Goal: Transaction & Acquisition: Book appointment/travel/reservation

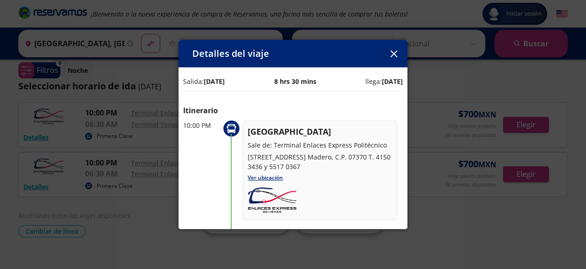
scroll to position [120, 0]
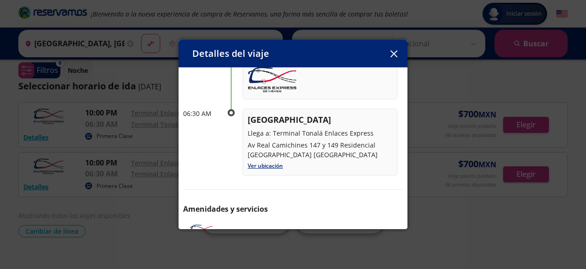
click at [391, 55] on icon "button" at bounding box center [393, 53] width 7 height 7
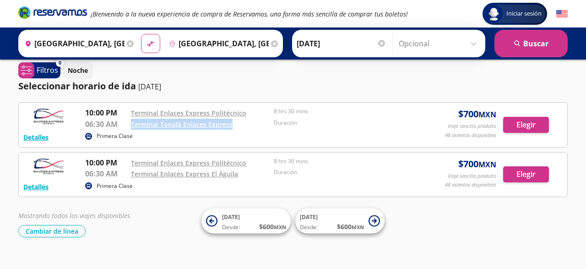
drag, startPoint x: 234, startPoint y: 125, endPoint x: 131, endPoint y: 123, distance: 102.6
click at [131, 123] on div "Terminal Tonalá Enlaces Express" at bounding box center [200, 124] width 138 height 11
copy link "Terminal Tonalá Enlaces Express"
click at [472, 237] on div "Iniciar sesión Iniciar sesión ¡Bienvenido a la nueva experiencia de compra de R…" at bounding box center [293, 138] width 586 height 290
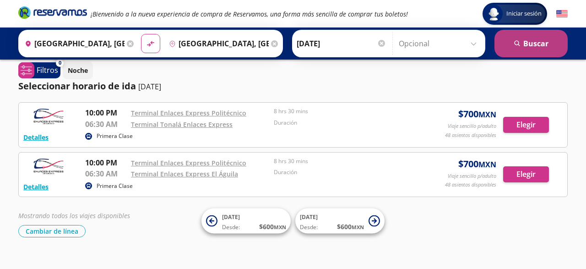
click at [535, 45] on button "search [GEOGRAPHIC_DATA]" at bounding box center [530, 43] width 73 height 27
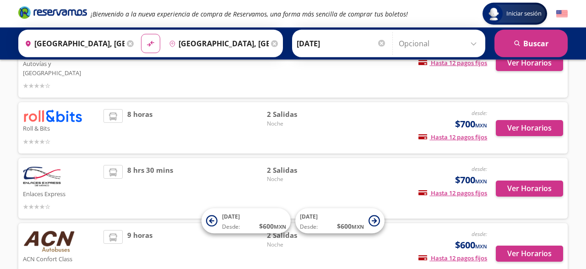
scroll to position [267, 0]
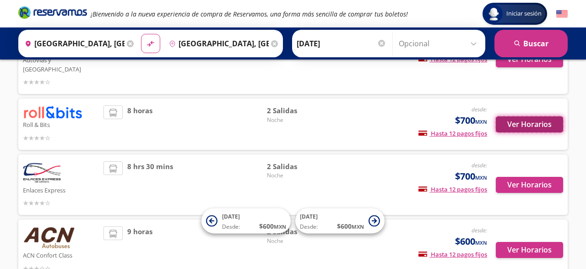
click at [521, 119] on button "Ver Horarios" at bounding box center [529, 124] width 67 height 16
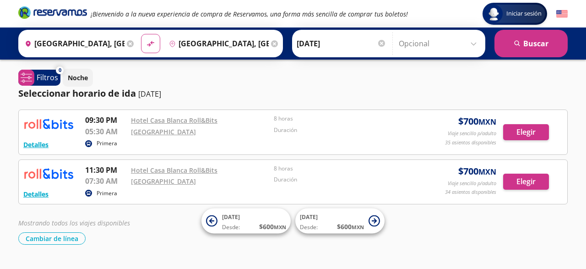
click at [521, 119] on div "Detalles Primera 09:30 PM Hotel Casa Blanca Roll&Bits 05:30 AM Oxxo Hotel RIU 8…" at bounding box center [292, 131] width 539 height 35
